Goal: Task Accomplishment & Management: Manage account settings

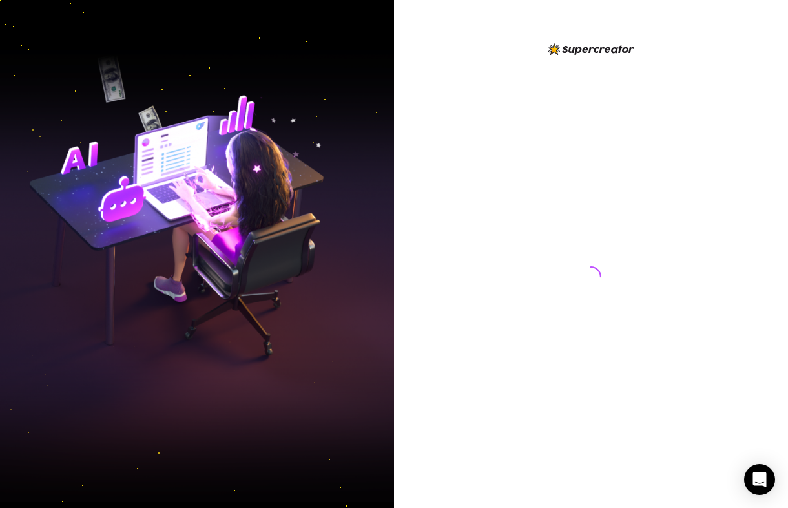
click at [265, 277] on img at bounding box center [197, 253] width 394 height 494
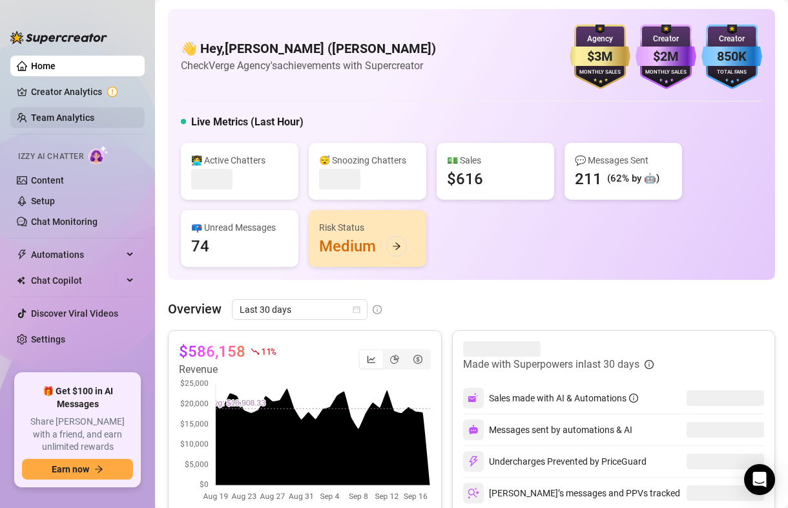
click at [70, 123] on link "Team Analytics" at bounding box center [62, 117] width 63 height 10
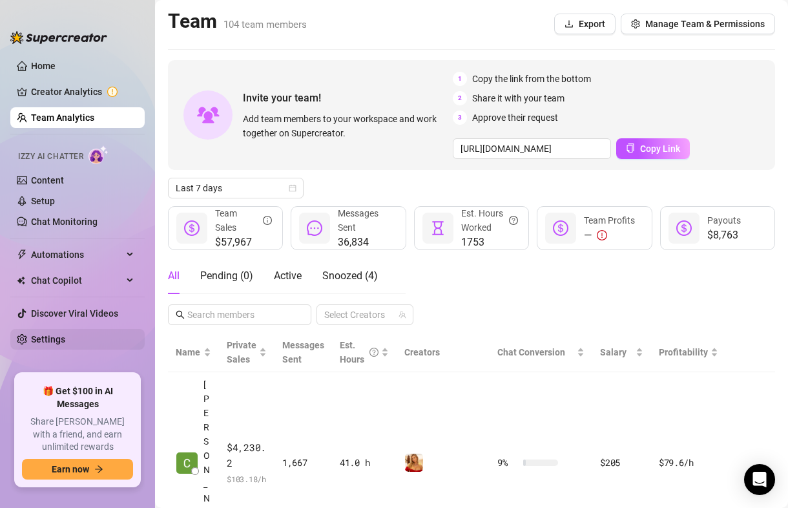
click at [59, 344] on link "Settings" at bounding box center [48, 339] width 34 height 10
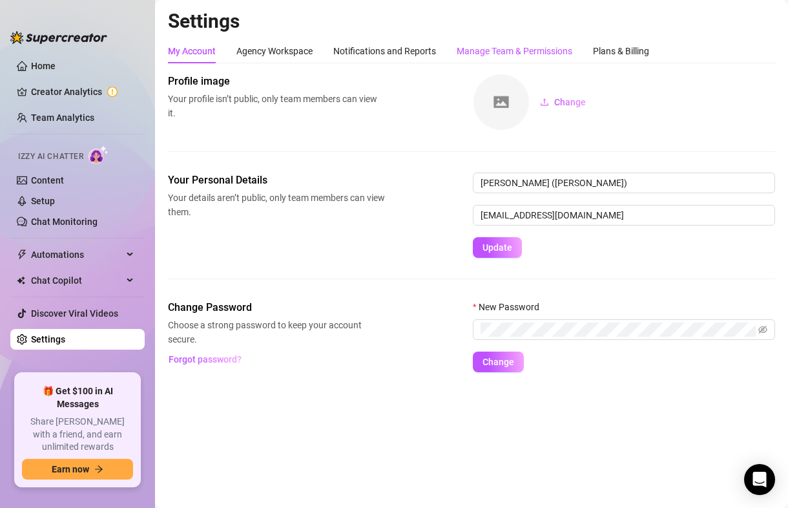
click at [531, 52] on div "Manage Team & Permissions" at bounding box center [515, 51] width 116 height 14
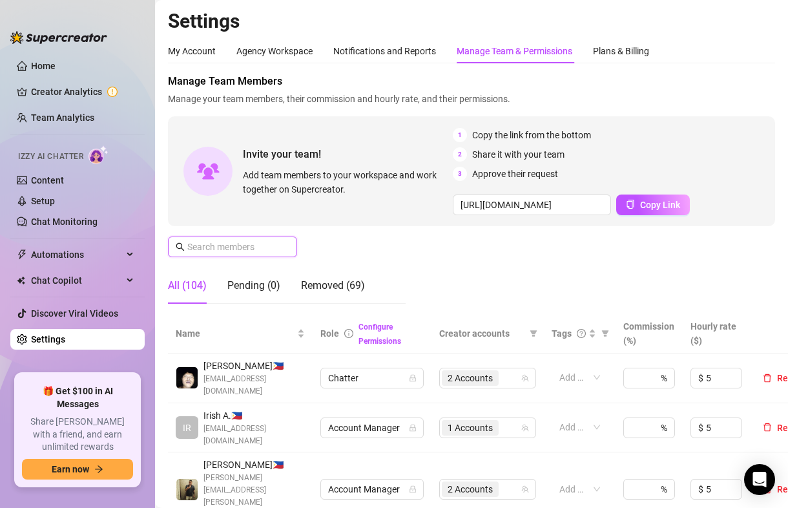
click at [234, 249] on input "text" at bounding box center [233, 247] width 92 height 14
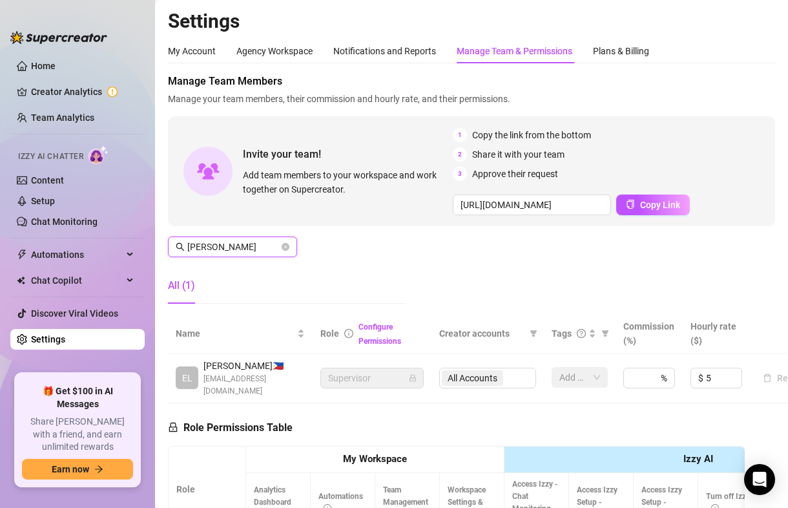
type input "[PERSON_NAME]"
click at [479, 370] on div "All Accounts" at bounding box center [487, 378] width 97 height 21
click at [287, 249] on icon "close-circle" at bounding box center [286, 247] width 8 height 8
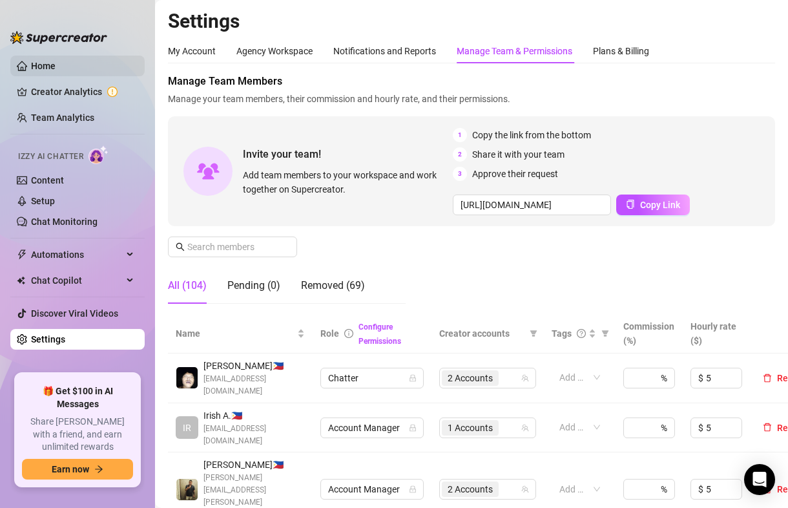
click at [56, 71] on link "Home" at bounding box center [43, 66] width 25 height 10
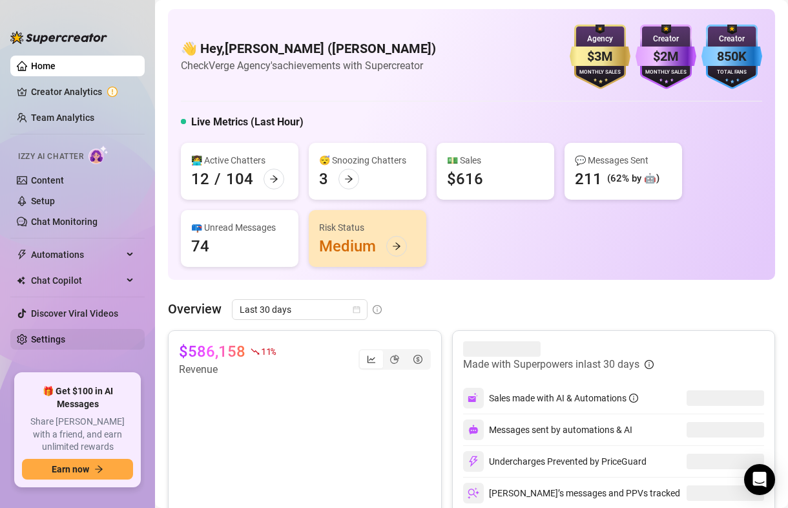
click at [45, 337] on link "Settings" at bounding box center [48, 339] width 34 height 10
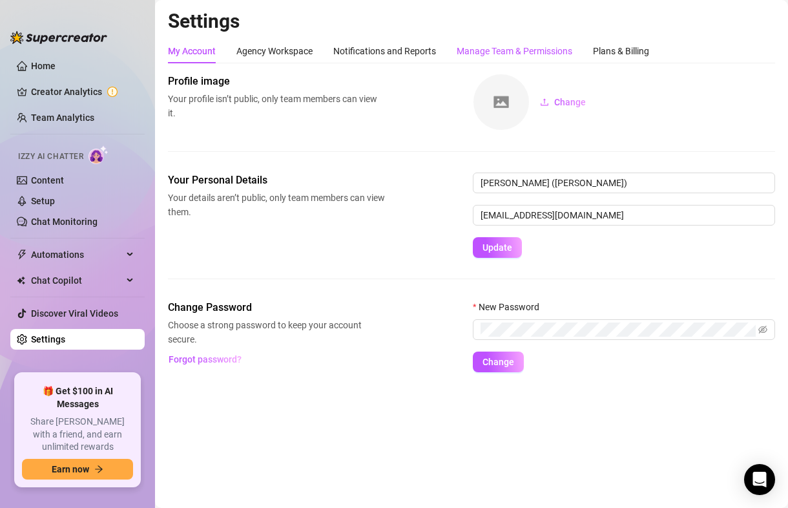
click at [503, 48] on div "Manage Team & Permissions" at bounding box center [515, 51] width 116 height 14
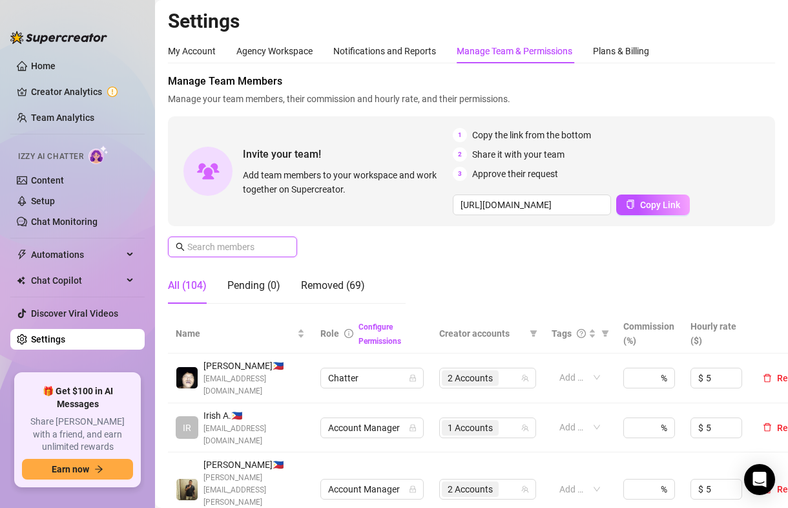
click at [267, 249] on input "text" at bounding box center [233, 247] width 92 height 14
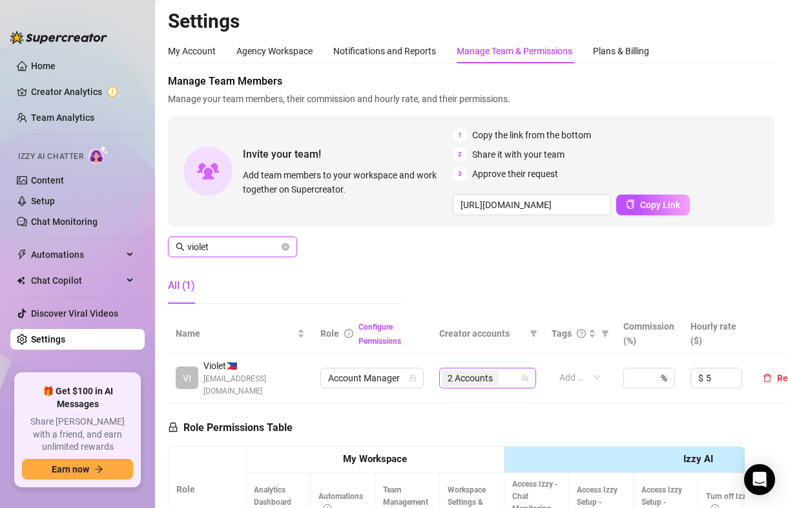
click at [486, 373] on span "2 Accounts" at bounding box center [470, 378] width 45 height 14
type input "violet"
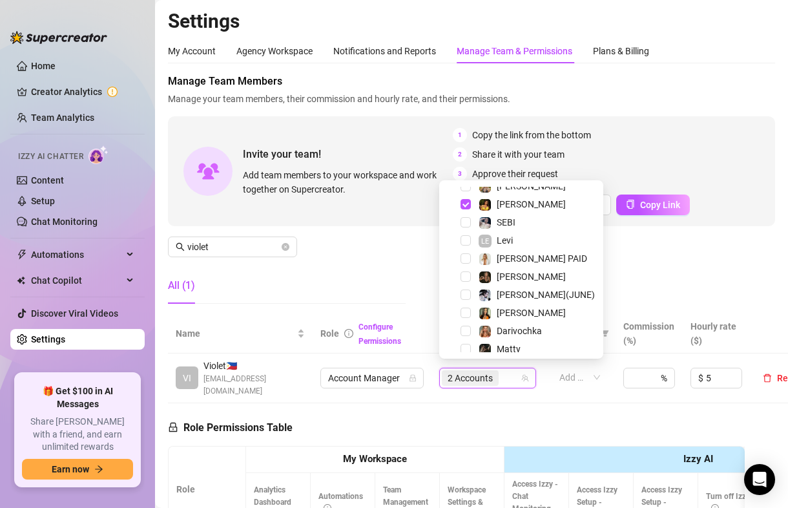
scroll to position [163, 0]
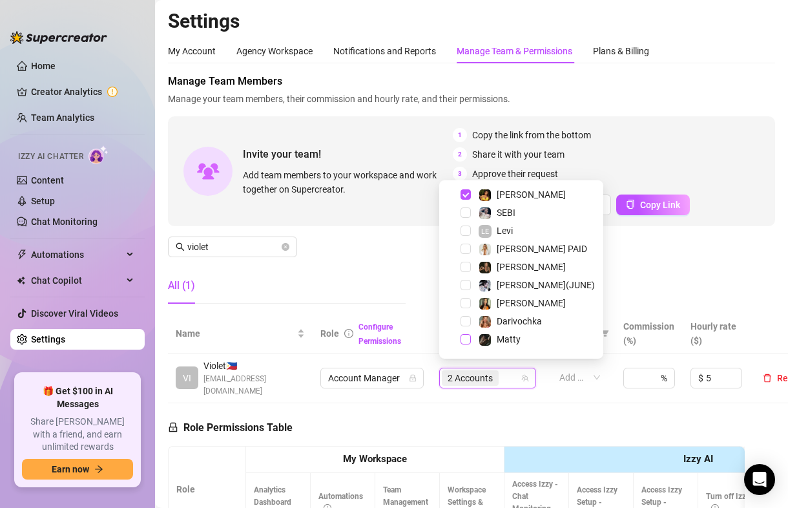
click at [469, 337] on span "Select tree node" at bounding box center [466, 339] width 10 height 10
click at [642, 265] on div "Manage Team Members Manage your team members, their commission and hourly rate,…" at bounding box center [471, 194] width 607 height 240
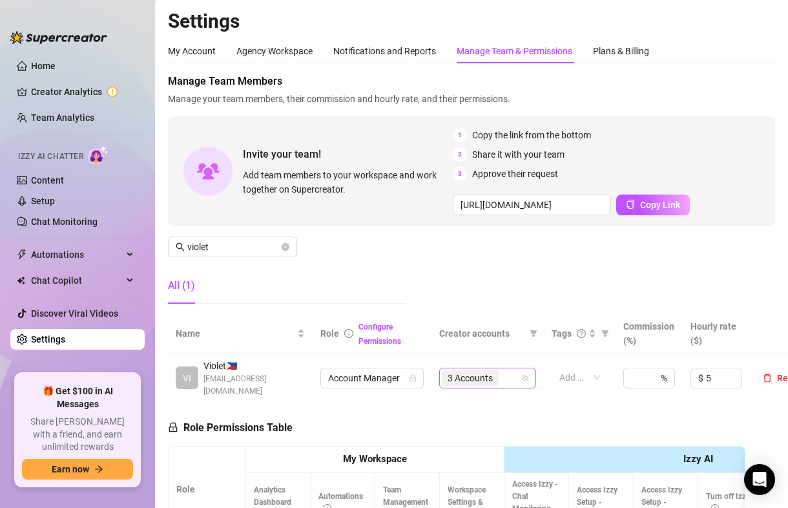
click at [472, 375] on span "3 Accounts" at bounding box center [470, 378] width 45 height 14
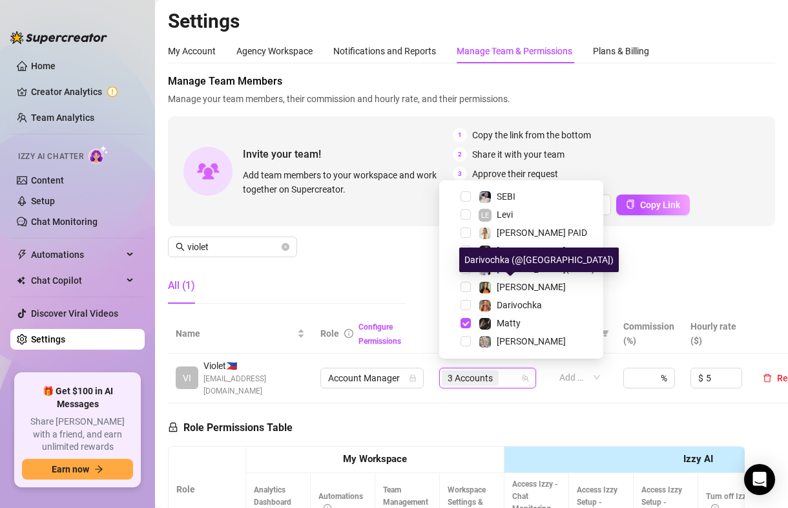
scroll to position [211, 0]
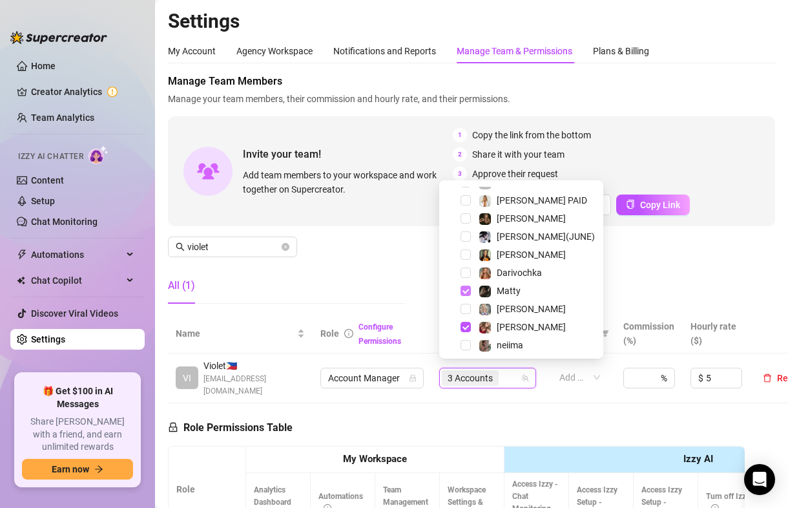
click at [464, 289] on span "Select tree node" at bounding box center [466, 291] width 10 height 10
click at [627, 285] on div "Manage Team Members Manage your team members, their commission and hourly rate,…" at bounding box center [471, 194] width 607 height 240
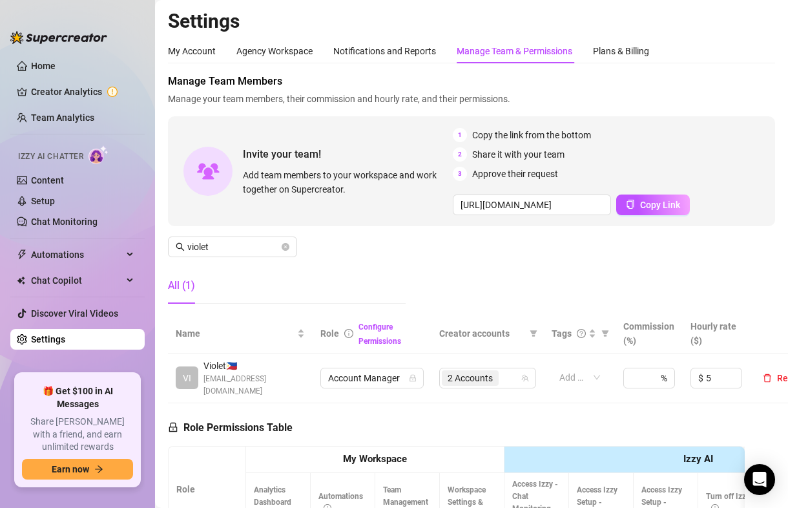
click at [488, 282] on div "Manage Team Members Manage your team members, their commission and hourly rate,…" at bounding box center [471, 194] width 607 height 240
click at [411, 281] on div "Manage Team Members Manage your team members, their commission and hourly rate,…" at bounding box center [471, 194] width 607 height 240
